Goal: Task Accomplishment & Management: Manage account settings

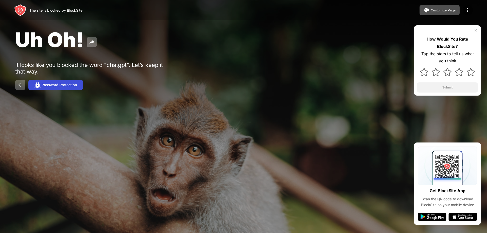
click at [61, 88] on button "Password Protection" at bounding box center [55, 85] width 55 height 10
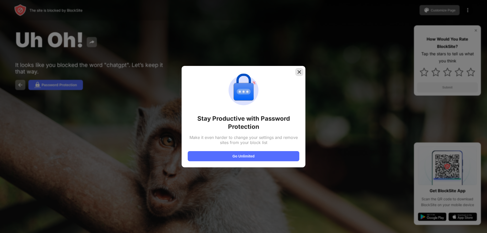
click at [302, 71] on div at bounding box center [299, 72] width 8 height 8
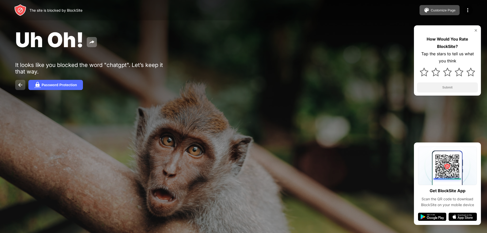
click at [18, 85] on img at bounding box center [20, 85] width 6 height 6
click at [72, 10] on div "The site is blocked by BlockSite" at bounding box center [55, 10] width 53 height 4
click at [17, 85] on button at bounding box center [20, 85] width 10 height 10
click at [53, 87] on div "Password Protection" at bounding box center [59, 85] width 35 height 4
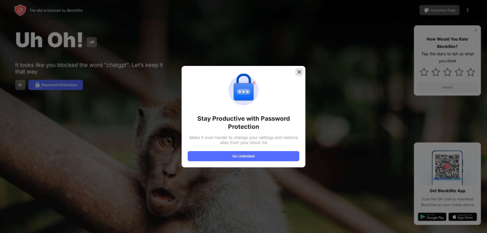
click at [298, 72] on img at bounding box center [299, 72] width 5 height 5
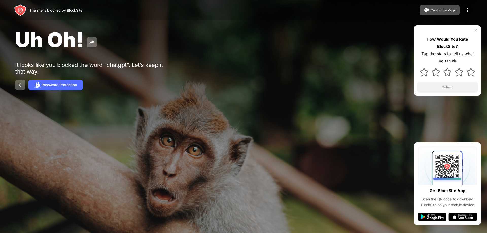
click at [464, 7] on div at bounding box center [468, 10] width 10 height 10
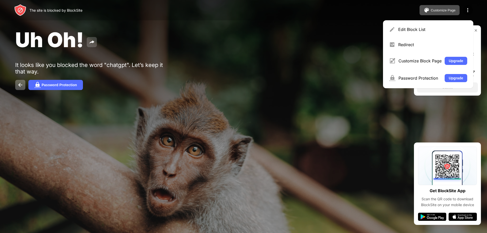
click at [94, 46] on button at bounding box center [92, 42] width 10 height 10
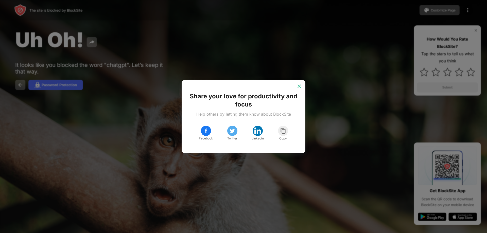
click at [301, 86] on img at bounding box center [299, 86] width 5 height 5
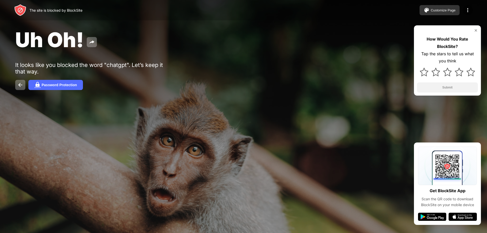
click at [431, 8] on div "Customize Page" at bounding box center [443, 10] width 25 height 4
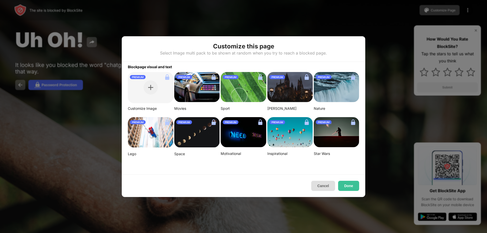
click at [324, 186] on button "Cancel" at bounding box center [323, 186] width 24 height 10
